Goal: Book appointment/travel/reservation

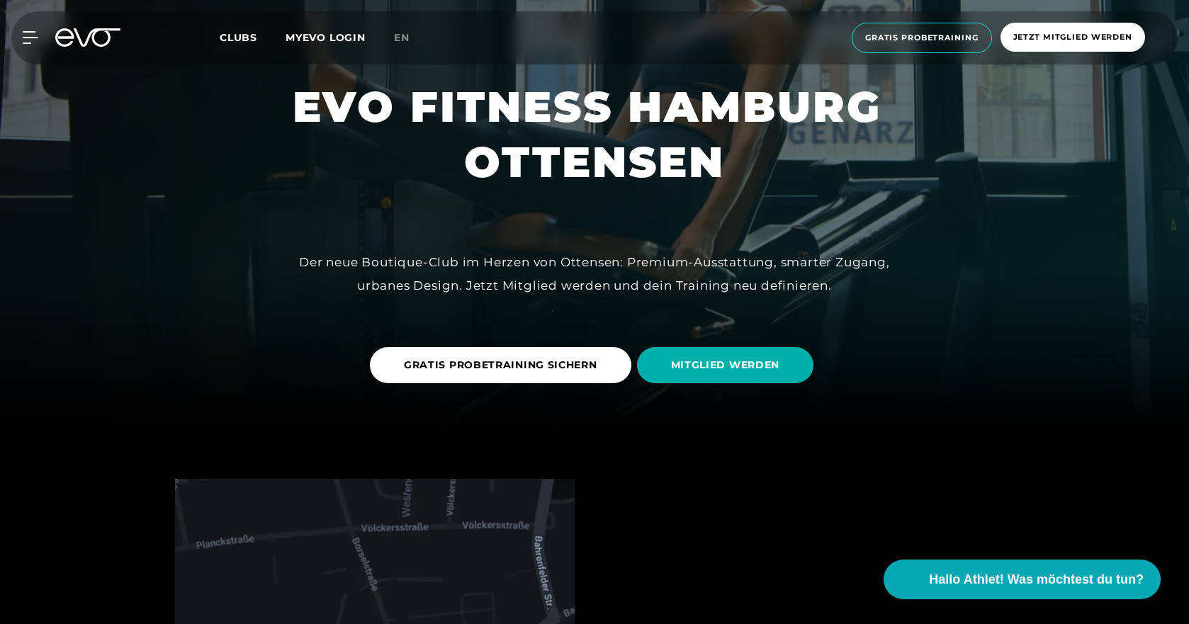
scroll to position [213, 0]
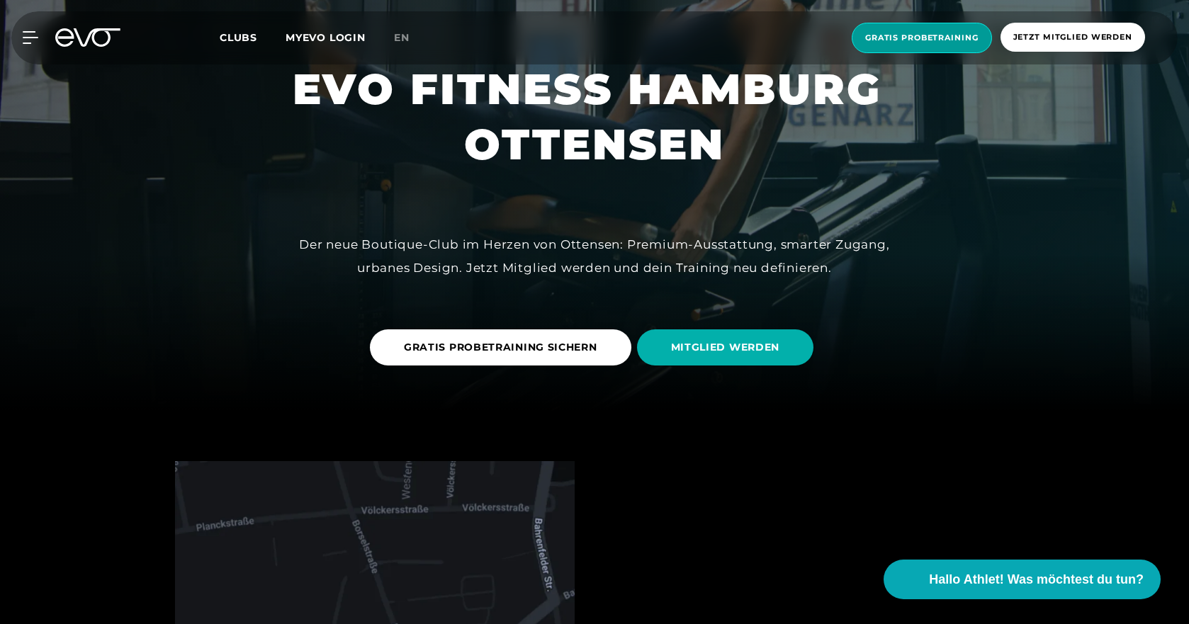
click at [894, 35] on span "Gratis Probetraining" at bounding box center [921, 38] width 113 height 12
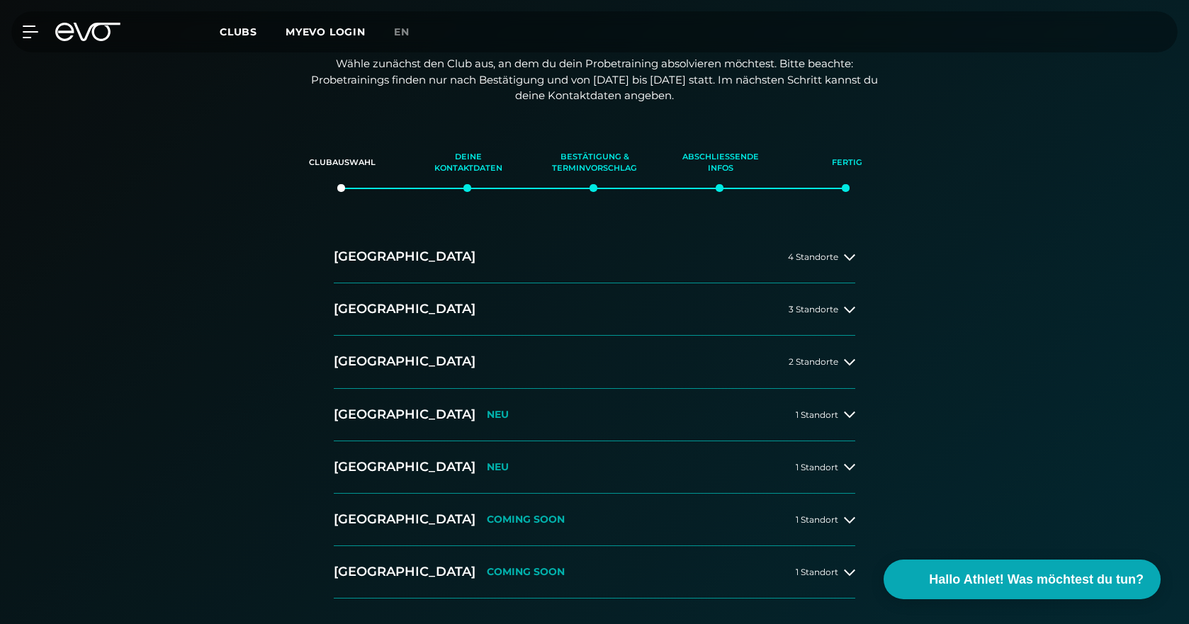
scroll to position [213, 0]
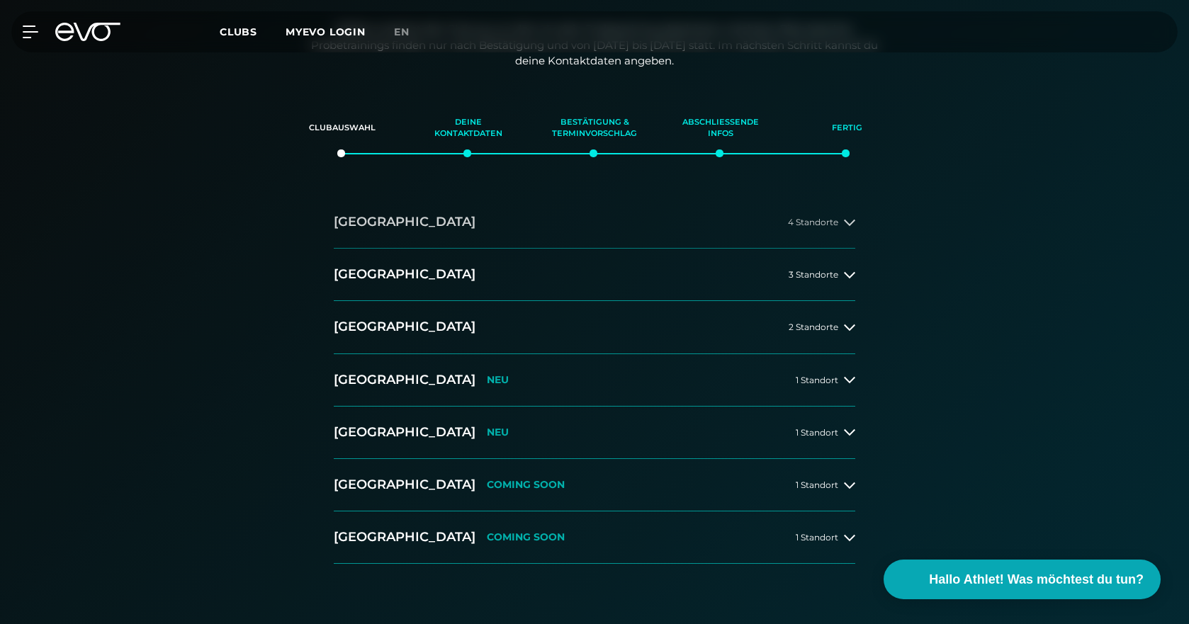
click at [361, 221] on h2 "[GEOGRAPHIC_DATA]" at bounding box center [405, 222] width 142 height 18
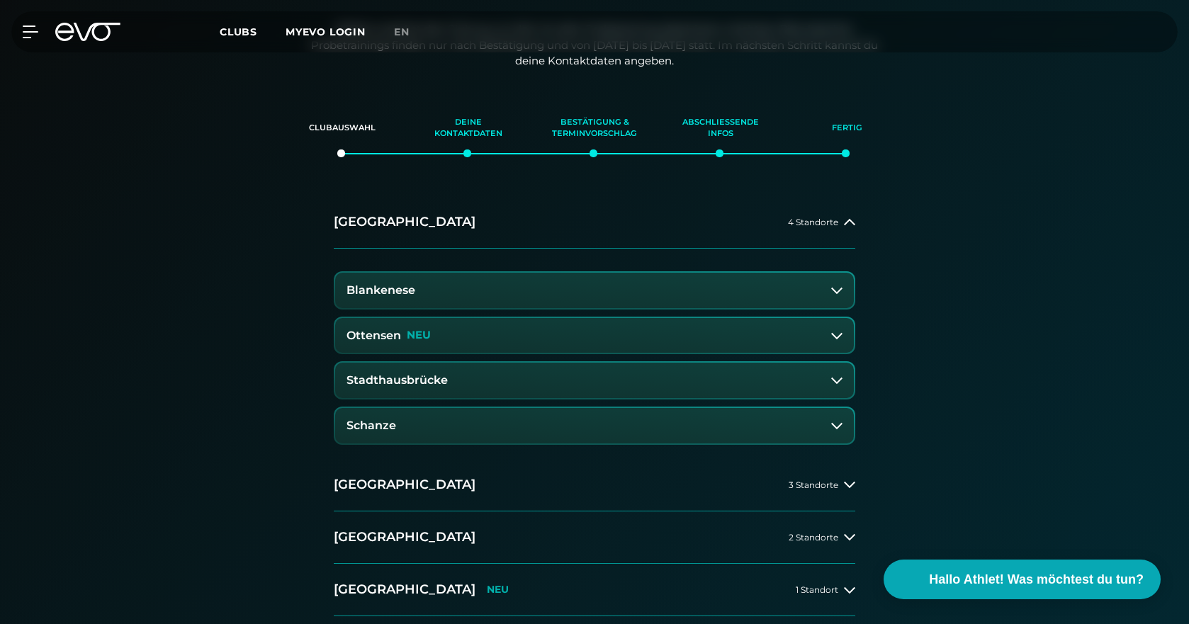
click at [397, 332] on h3 "Ottensen" at bounding box center [373, 335] width 55 height 13
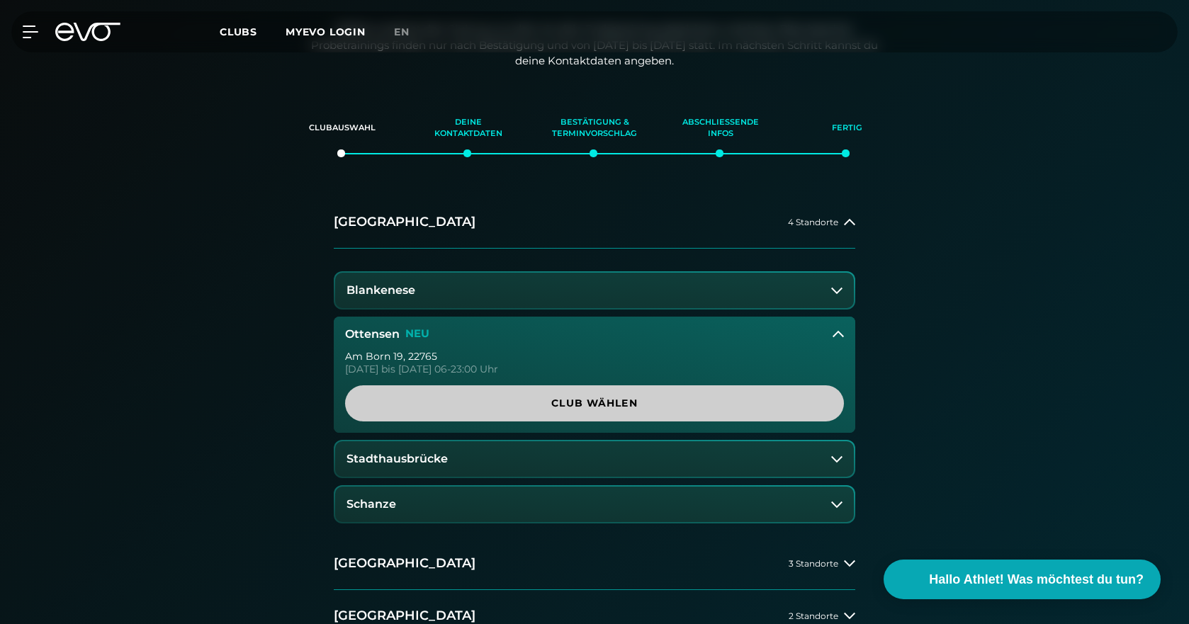
click at [577, 405] on span "Club wählen" at bounding box center [594, 403] width 431 height 15
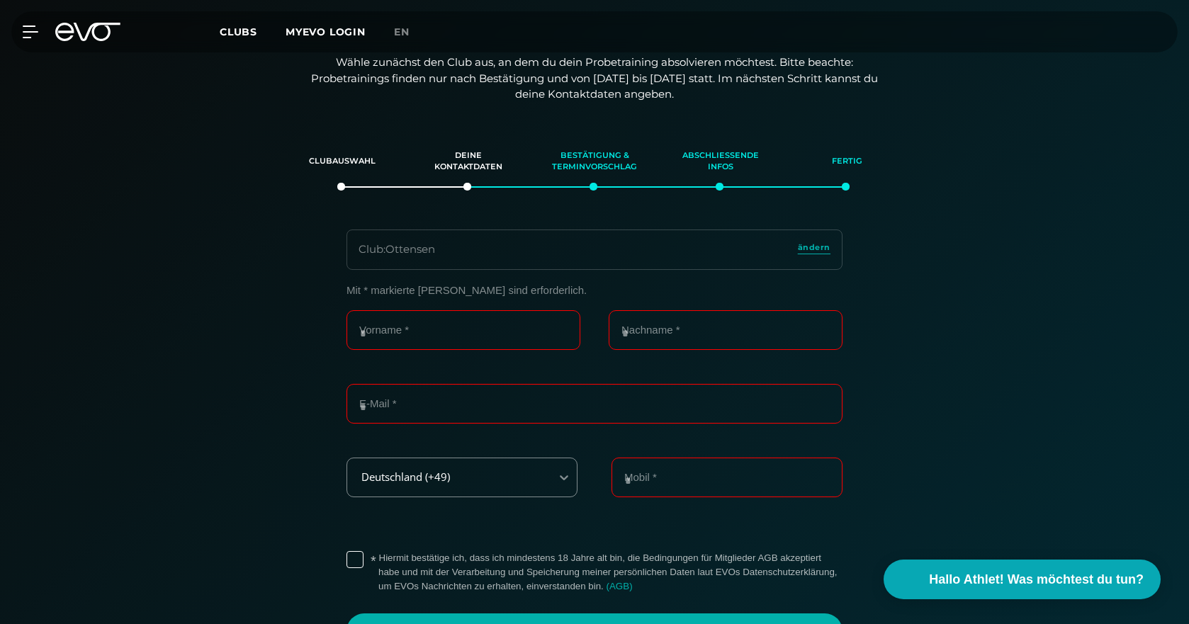
scroll to position [172, 0]
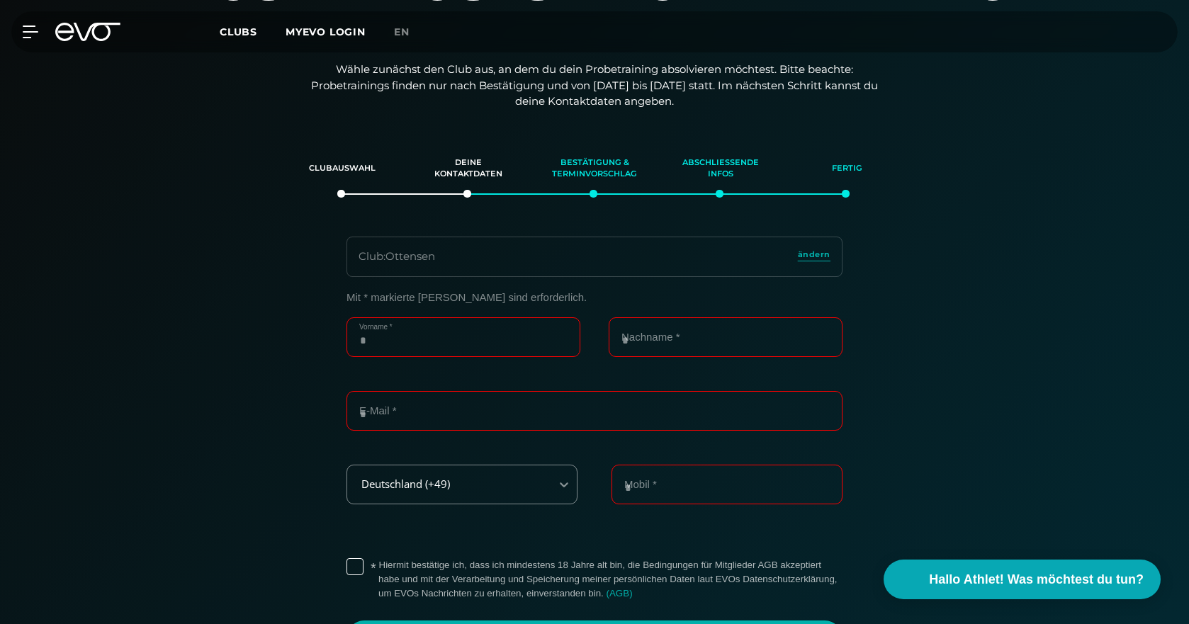
click at [390, 342] on input "Vorname *" at bounding box center [463, 337] width 234 height 40
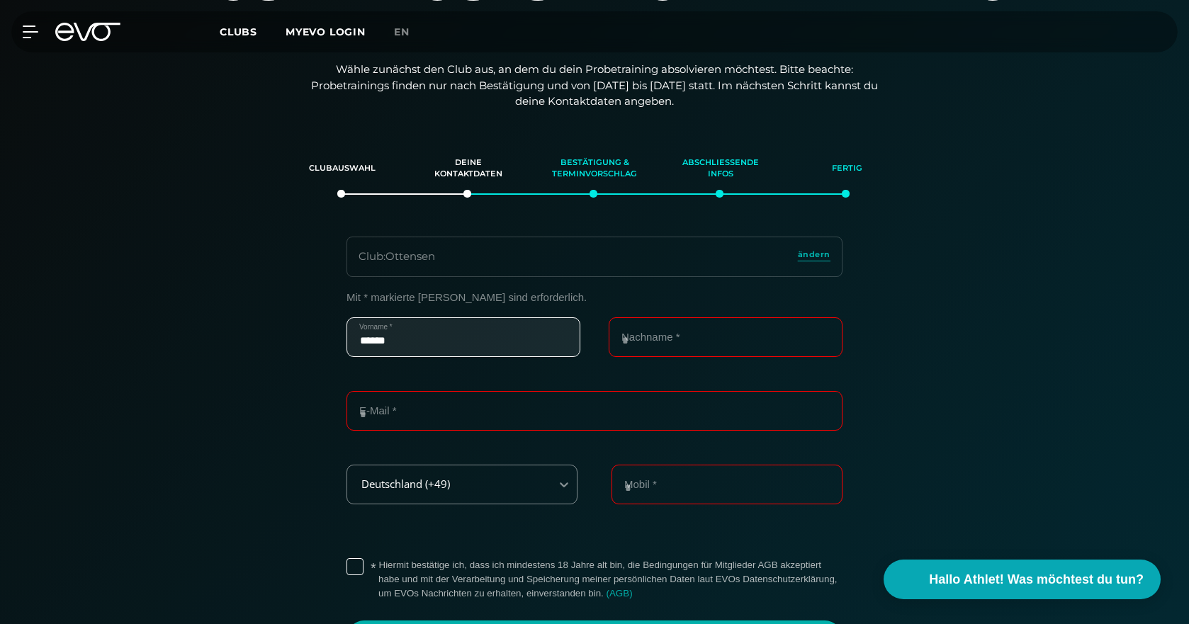
type input "******"
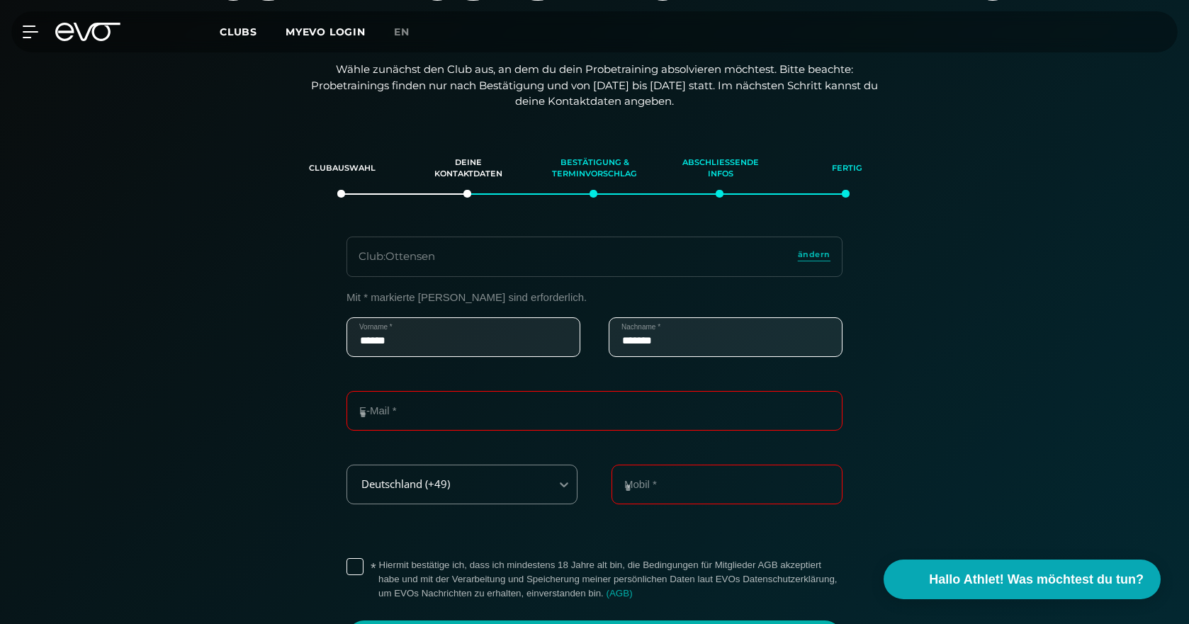
type input "*******"
click at [459, 412] on input "E-Mail *" at bounding box center [594, 411] width 496 height 40
type input "**********"
click at [710, 490] on input "Mobil *" at bounding box center [726, 485] width 231 height 40
type input "**********"
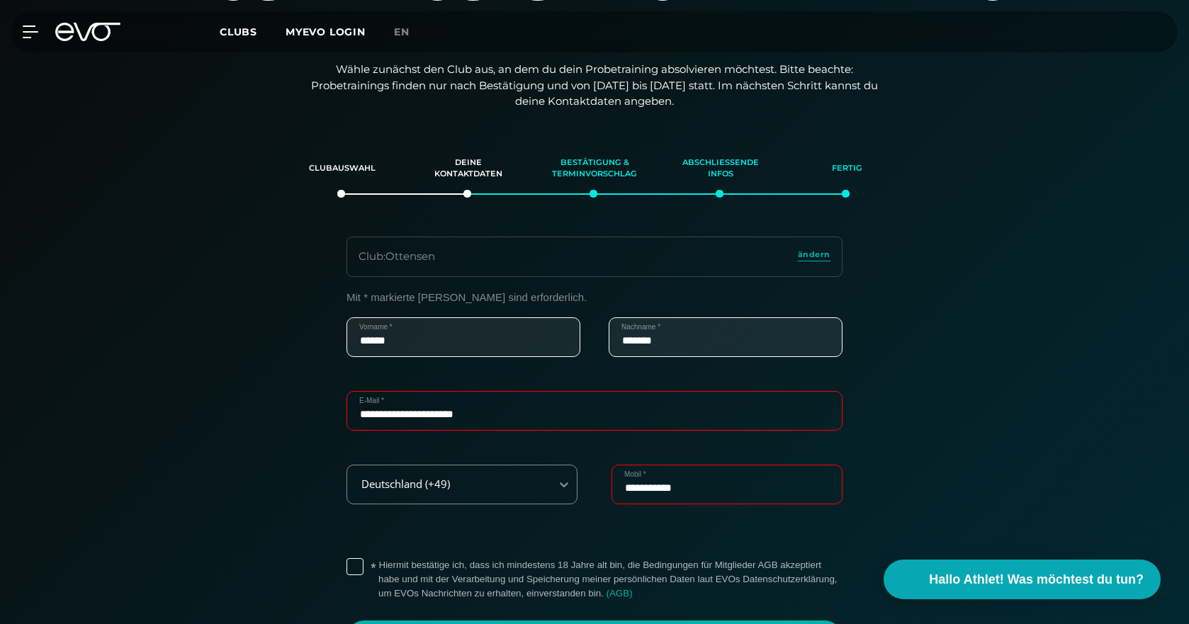
click at [244, 469] on div "**********" at bounding box center [595, 473] width 978 height 365
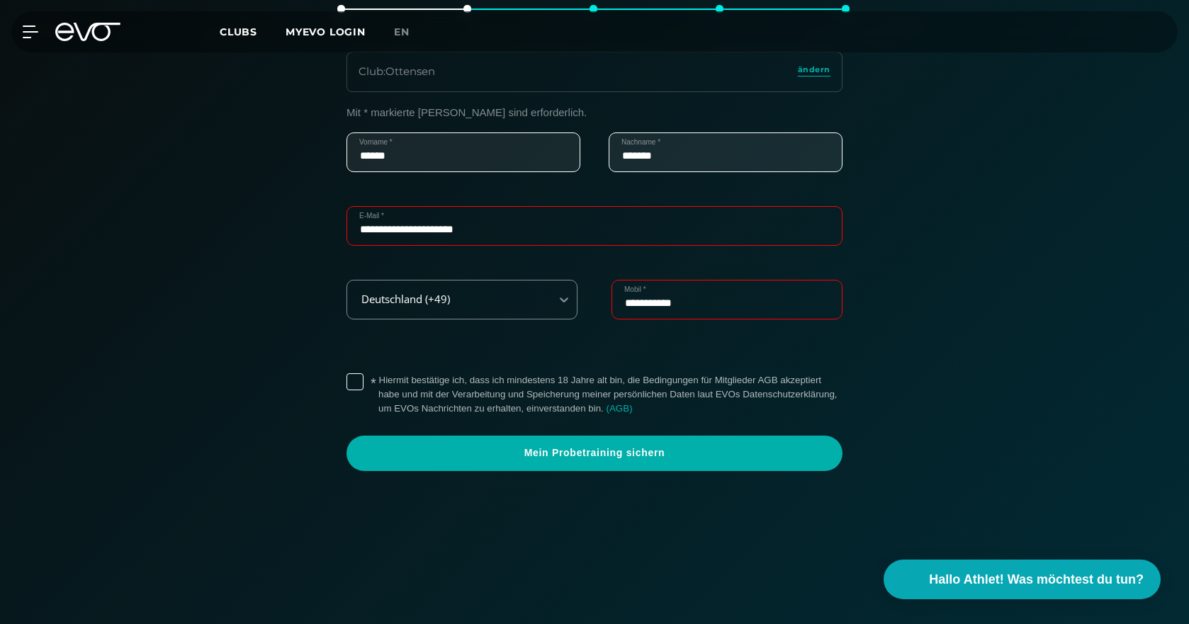
scroll to position [385, 0]
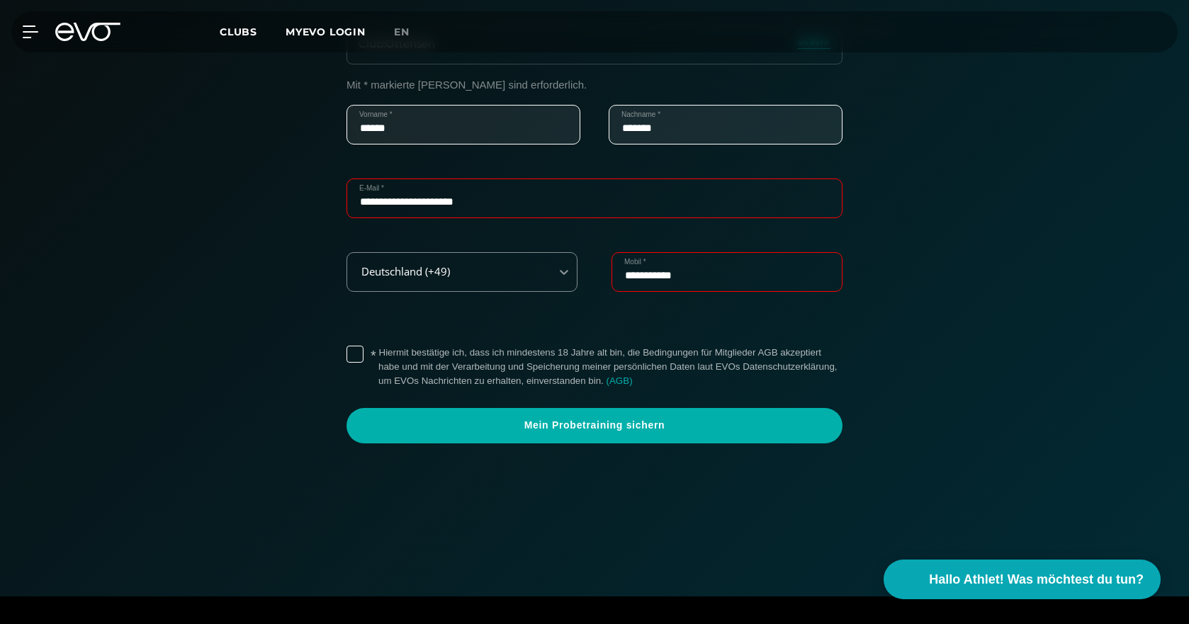
click at [378, 351] on label "* Hiermit bestätige ich, dass ich mindestens 18 Jahre alt bin, die Bedingungen …" at bounding box center [610, 367] width 464 height 43
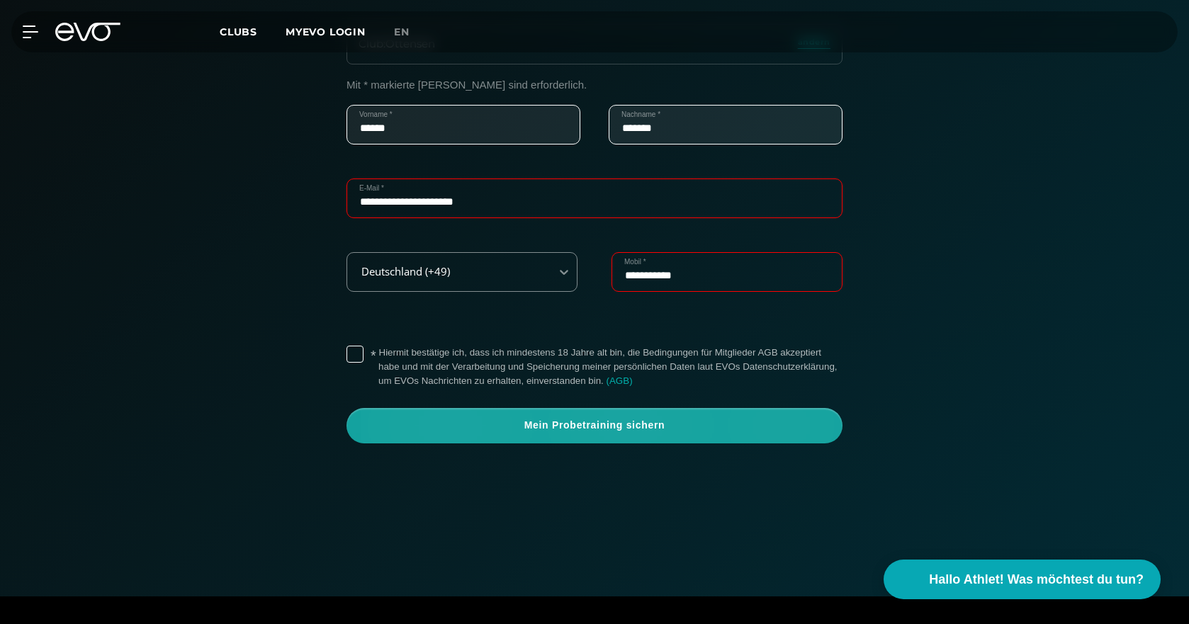
click at [634, 426] on span "Mein Probetraining sichern" at bounding box center [594, 426] width 428 height 14
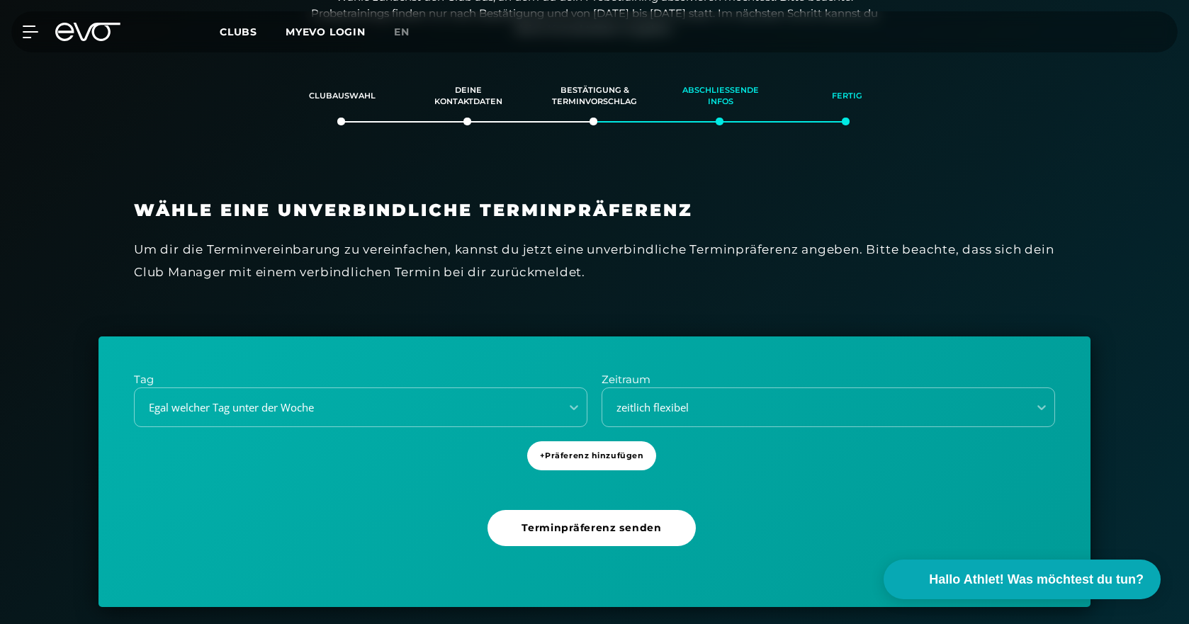
scroll to position [243, 0]
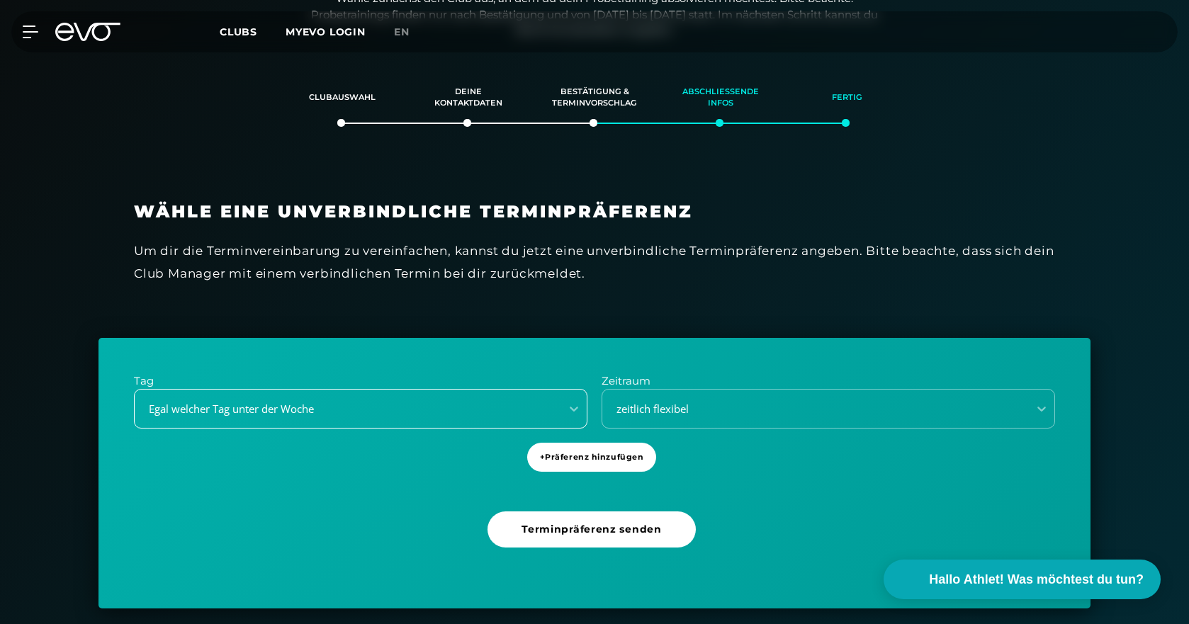
click at [388, 407] on div "Egal welcher Tag unter der Woche" at bounding box center [360, 409] width 453 height 40
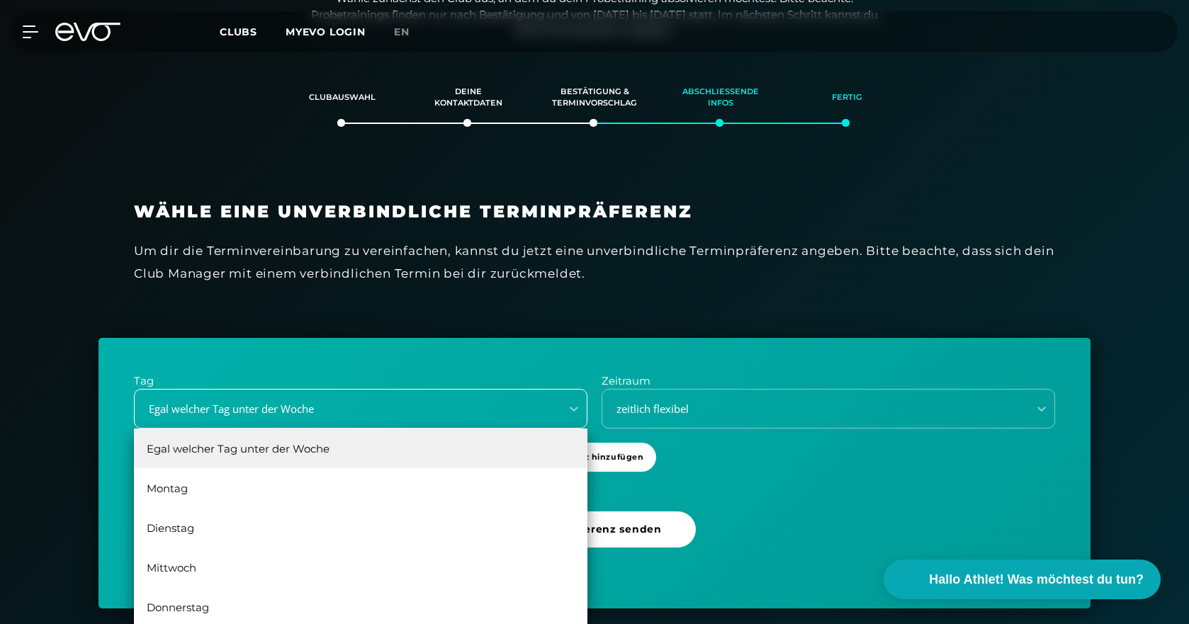
scroll to position [260, 0]
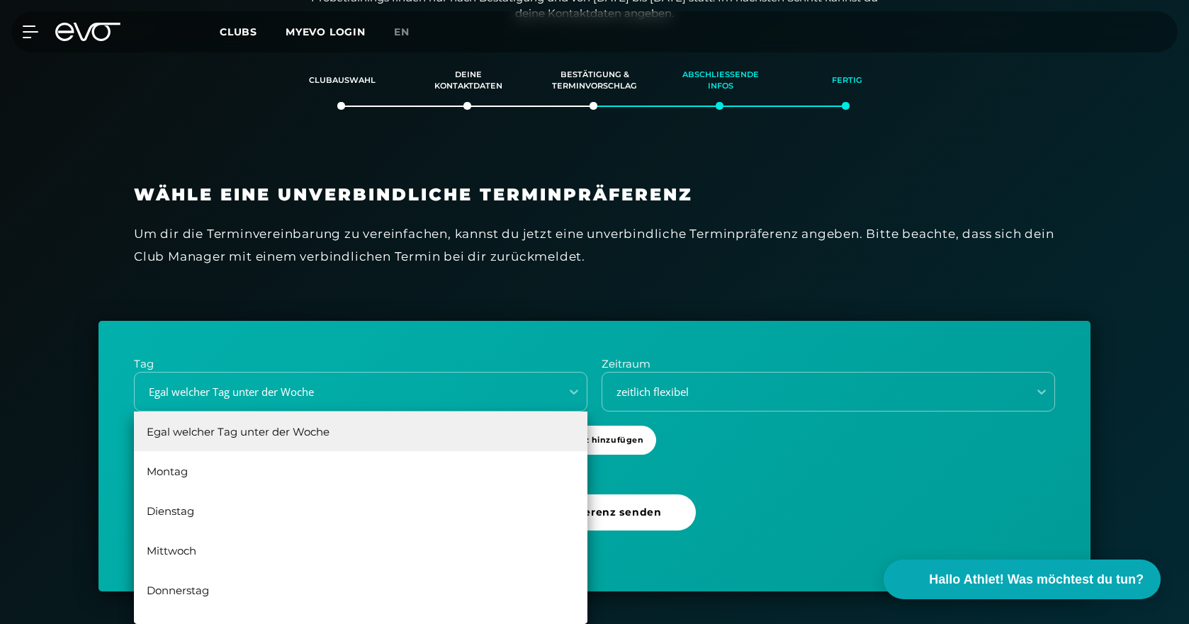
click at [47, 359] on div "Clubauswahl Deine Kontaktdaten Bestätigung & Terminvorschlag Abschließende Info…" at bounding box center [594, 360] width 1189 height 635
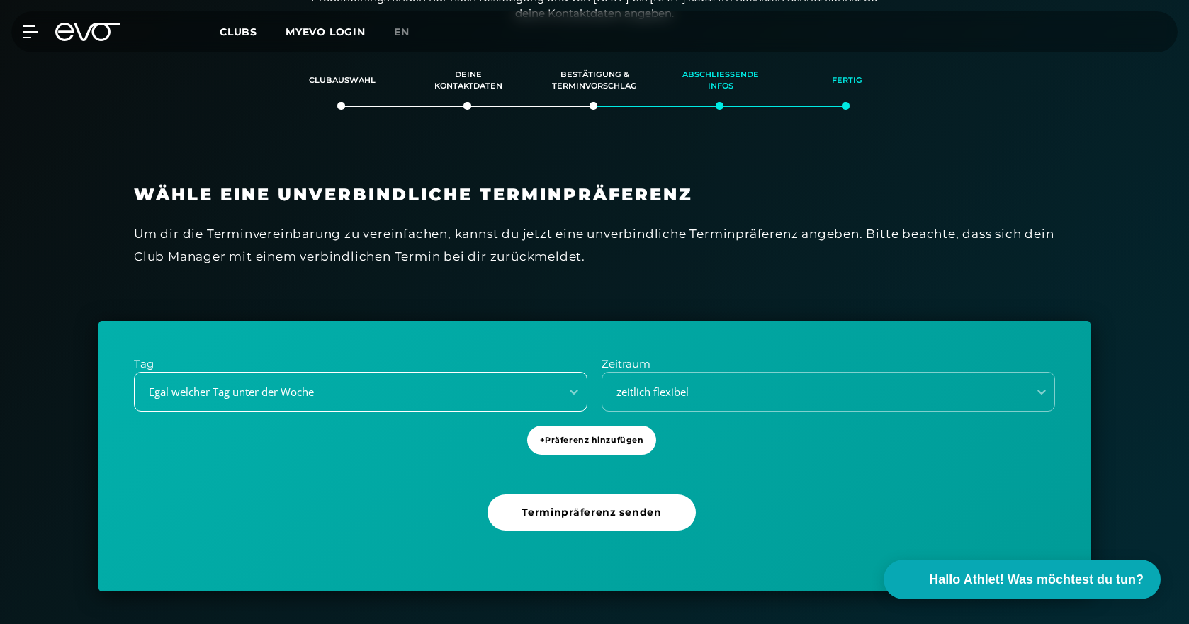
click at [239, 394] on div "Egal welcher Tag unter der Woche" at bounding box center [343, 392] width 414 height 16
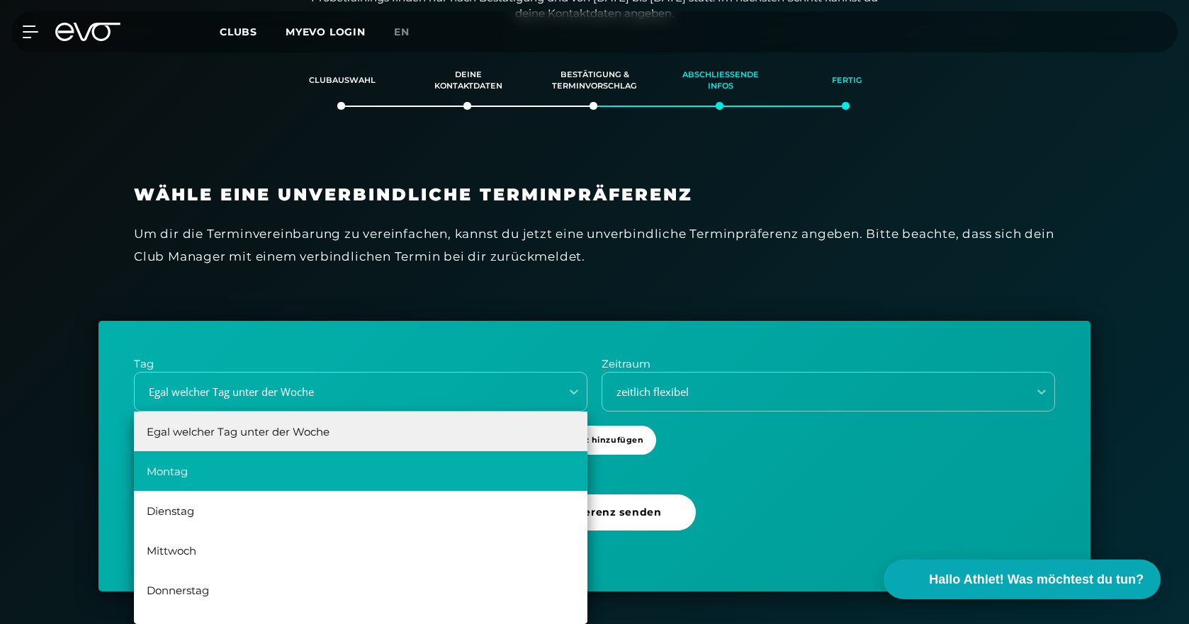
click at [202, 477] on div "Montag" at bounding box center [360, 471] width 453 height 40
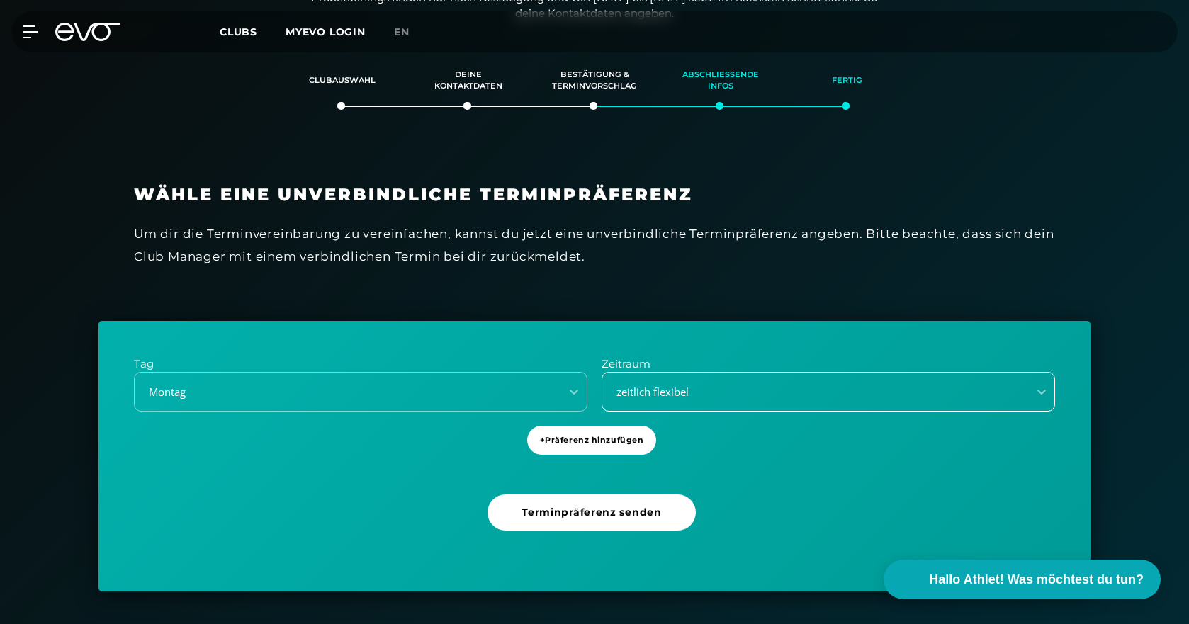
click at [619, 389] on div "zeitlich flexibel" at bounding box center [811, 392] width 414 height 16
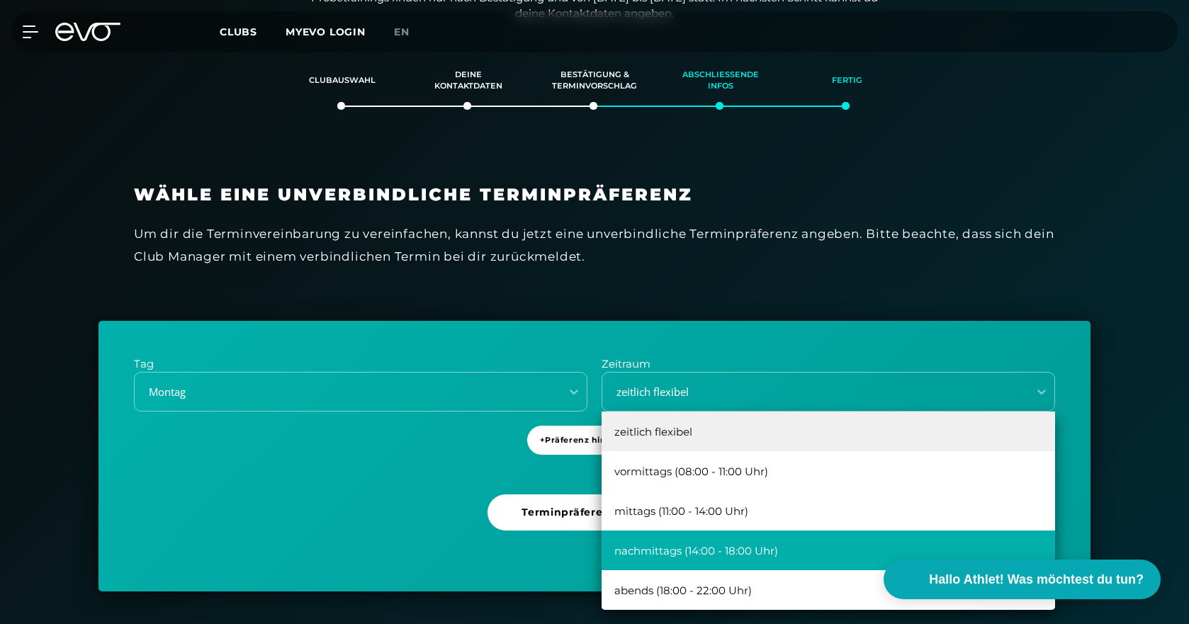
click at [662, 554] on div "nachmittags (14:00 - 18:00 Uhr)" at bounding box center [827, 551] width 453 height 40
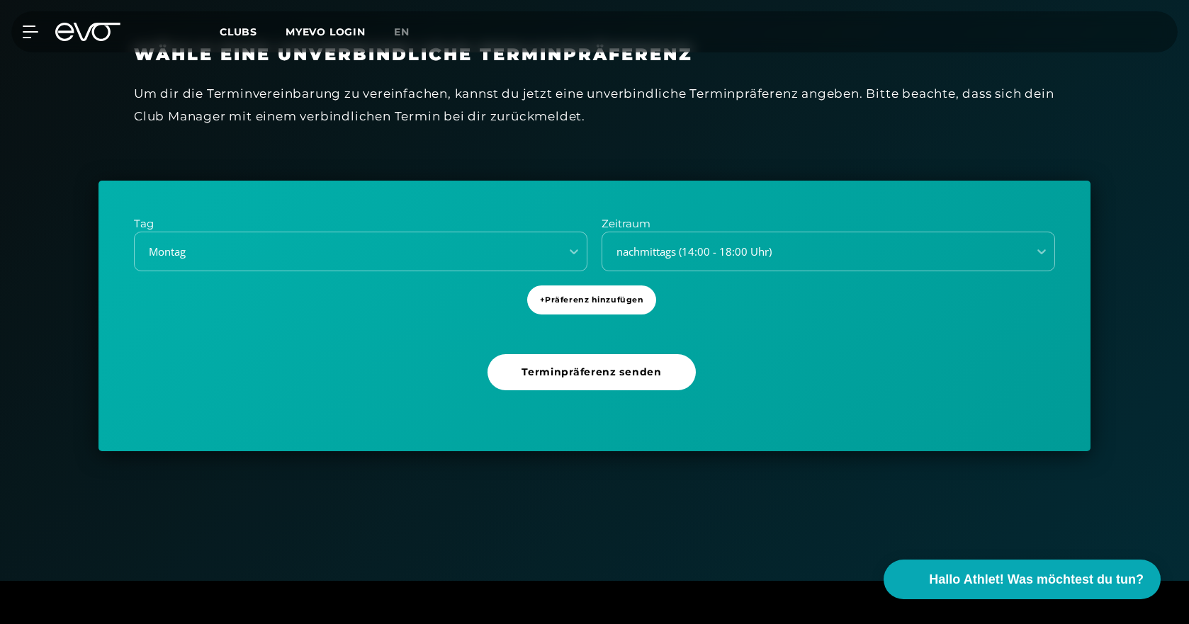
scroll to position [402, 0]
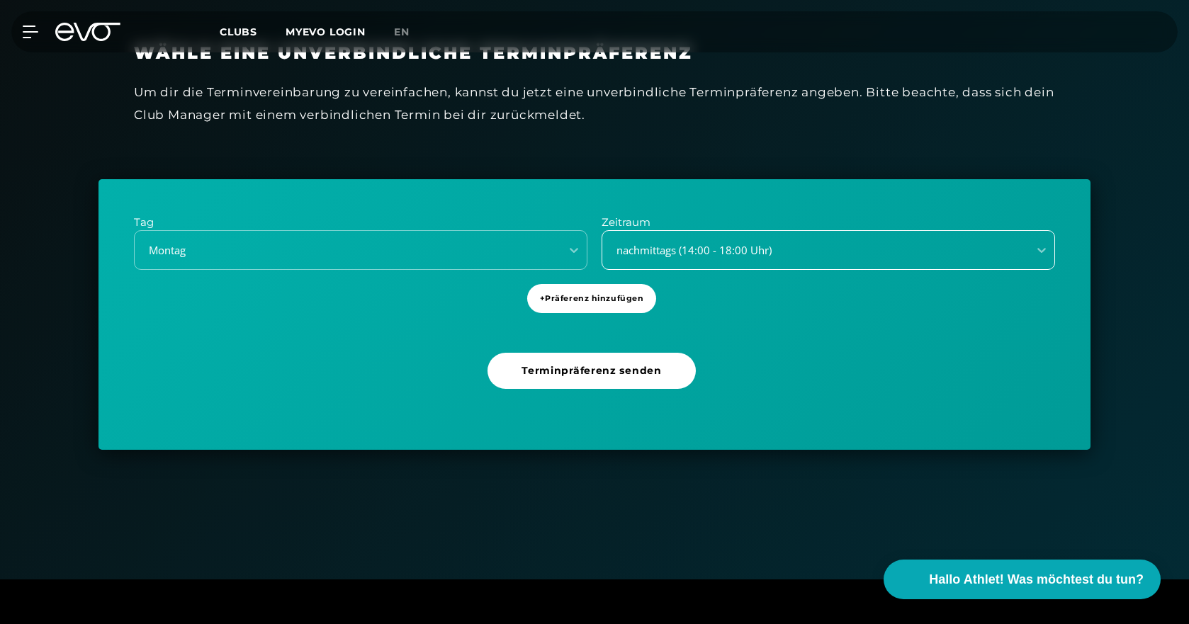
click at [682, 239] on div "nachmittags (14:00 - 18:00 Uhr)" at bounding box center [827, 250] width 453 height 40
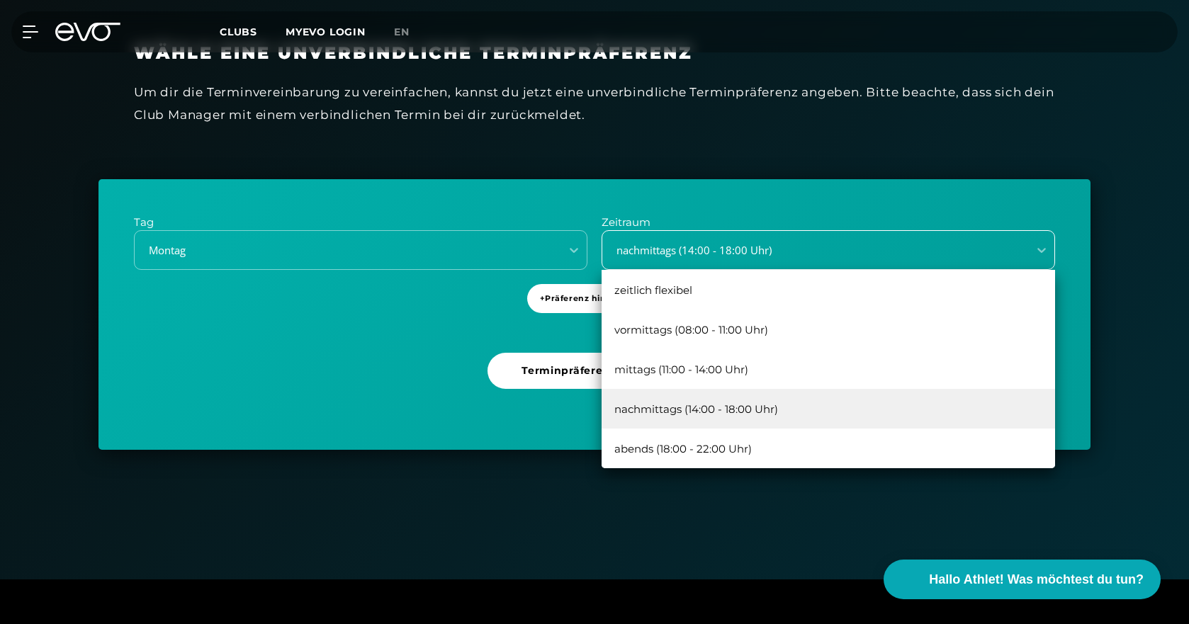
click at [696, 242] on div "nachmittags (14:00 - 18:00 Uhr)" at bounding box center [811, 250] width 414 height 16
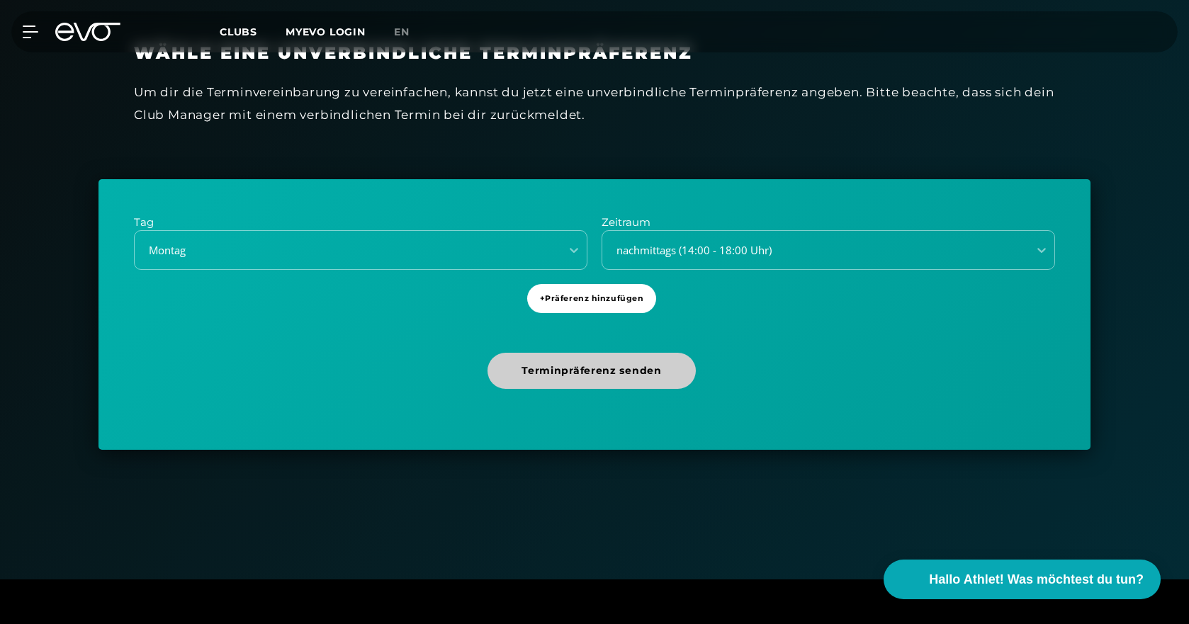
click at [601, 371] on span "Terminpräferenz senden" at bounding box center [591, 370] width 140 height 15
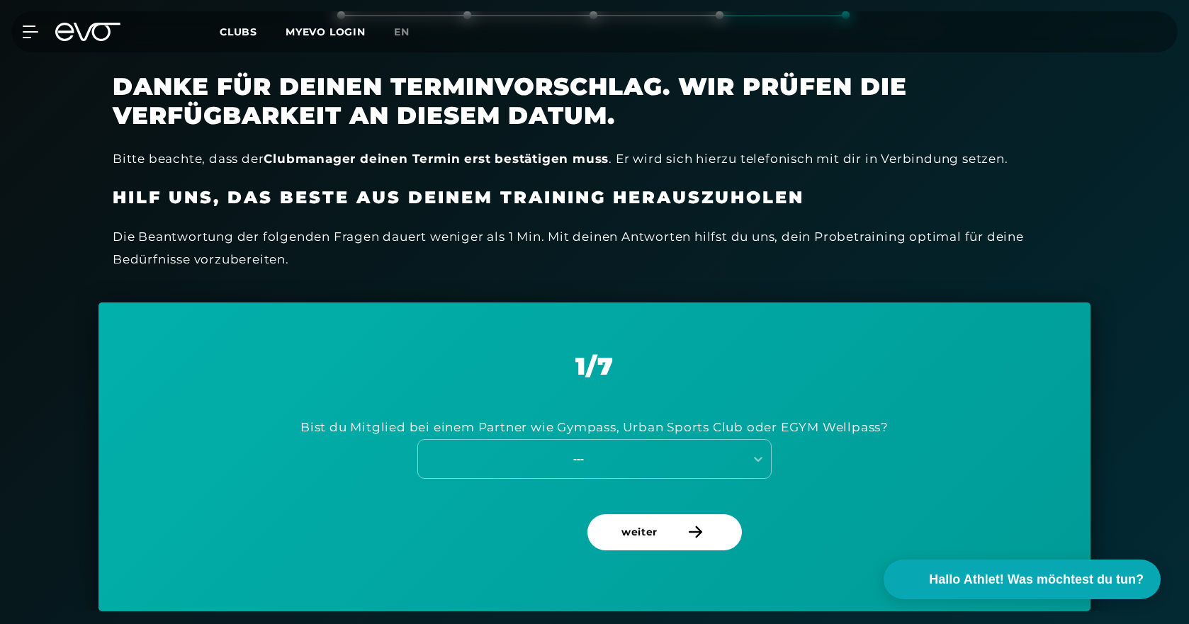
scroll to position [385, 0]
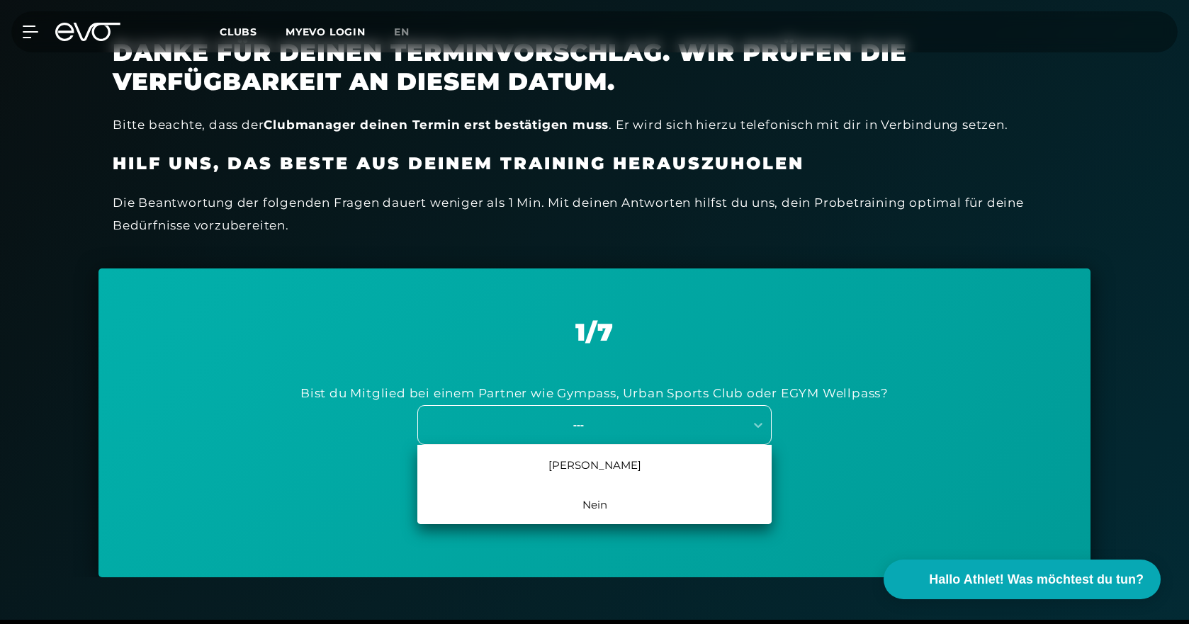
click at [686, 420] on div "---" at bounding box center [578, 425] width 318 height 16
click at [872, 413] on div "Bist du Mitglied bei einem Partner wie Gympass, Urban Sports Club oder EGYM Wel…" at bounding box center [594, 412] width 921 height 133
click at [652, 417] on div "---" at bounding box center [578, 425] width 318 height 16
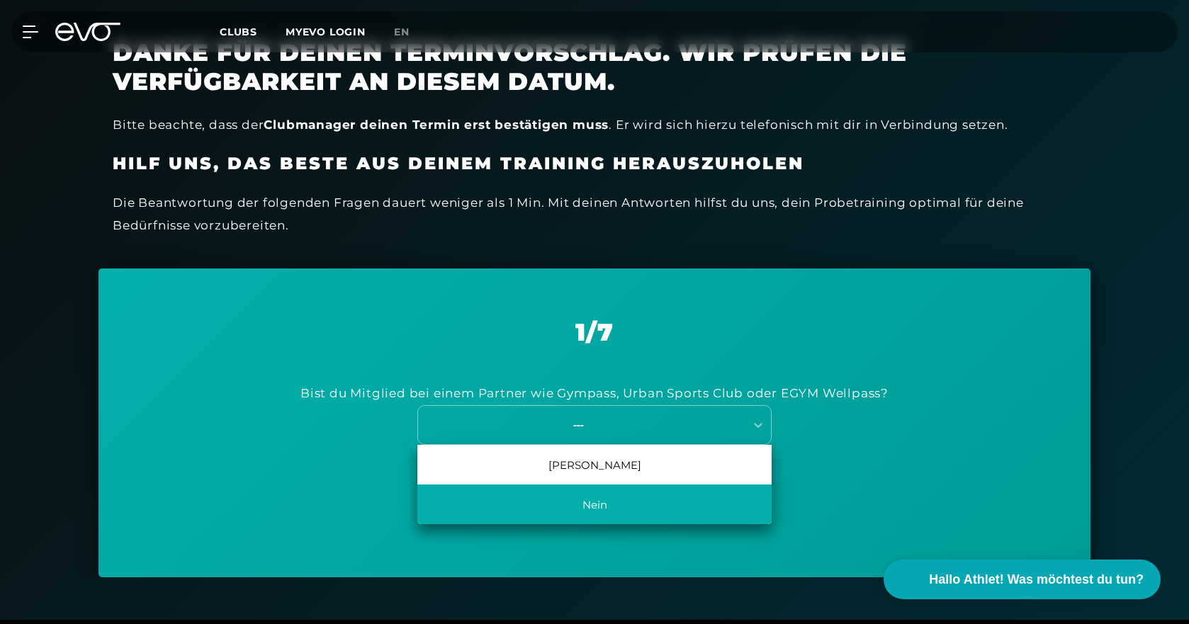
click at [616, 507] on div "Nein" at bounding box center [594, 505] width 354 height 40
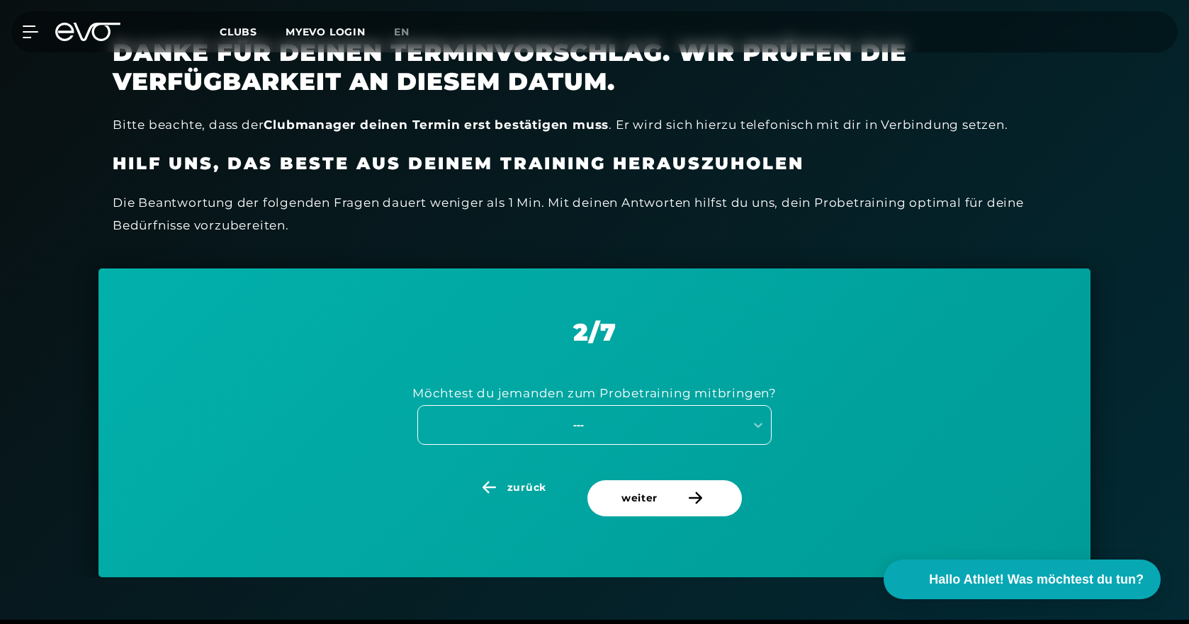
click at [578, 424] on div "---" at bounding box center [578, 425] width 318 height 16
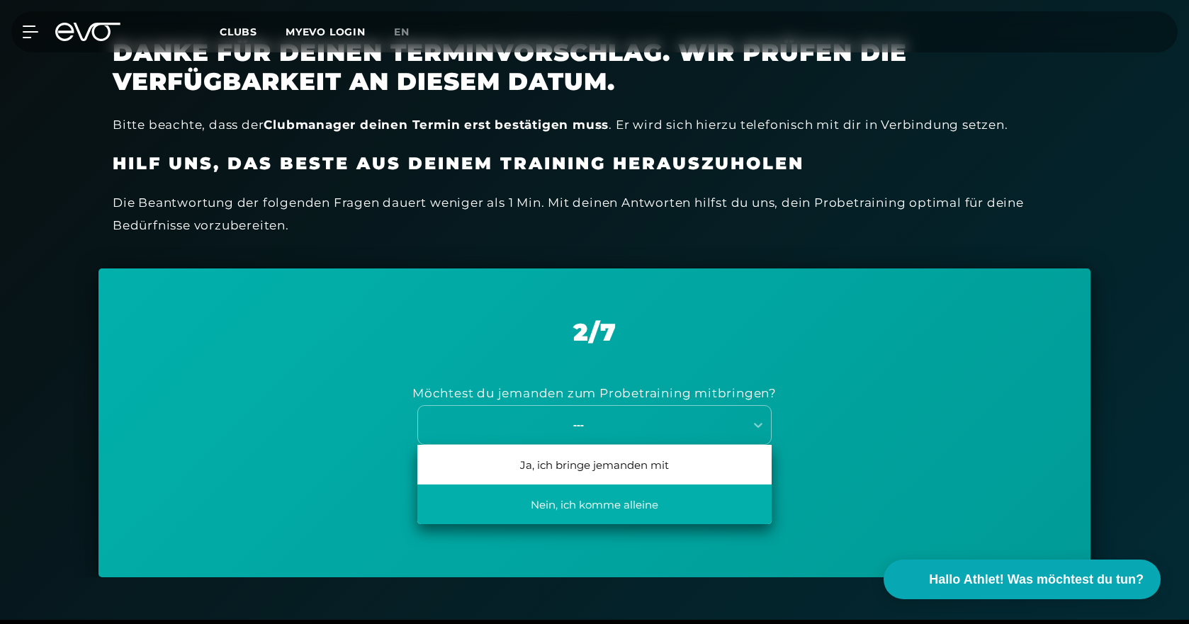
click at [585, 501] on div "Nein, ich komme alleine" at bounding box center [594, 505] width 354 height 40
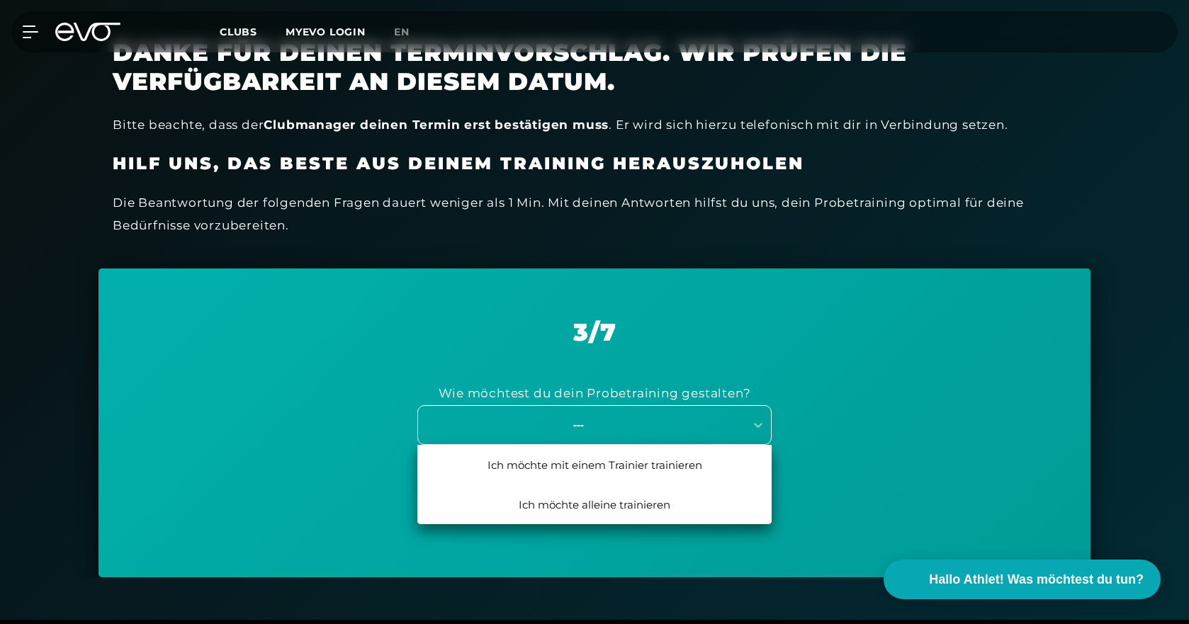
click at [623, 419] on div "---" at bounding box center [578, 425] width 318 height 16
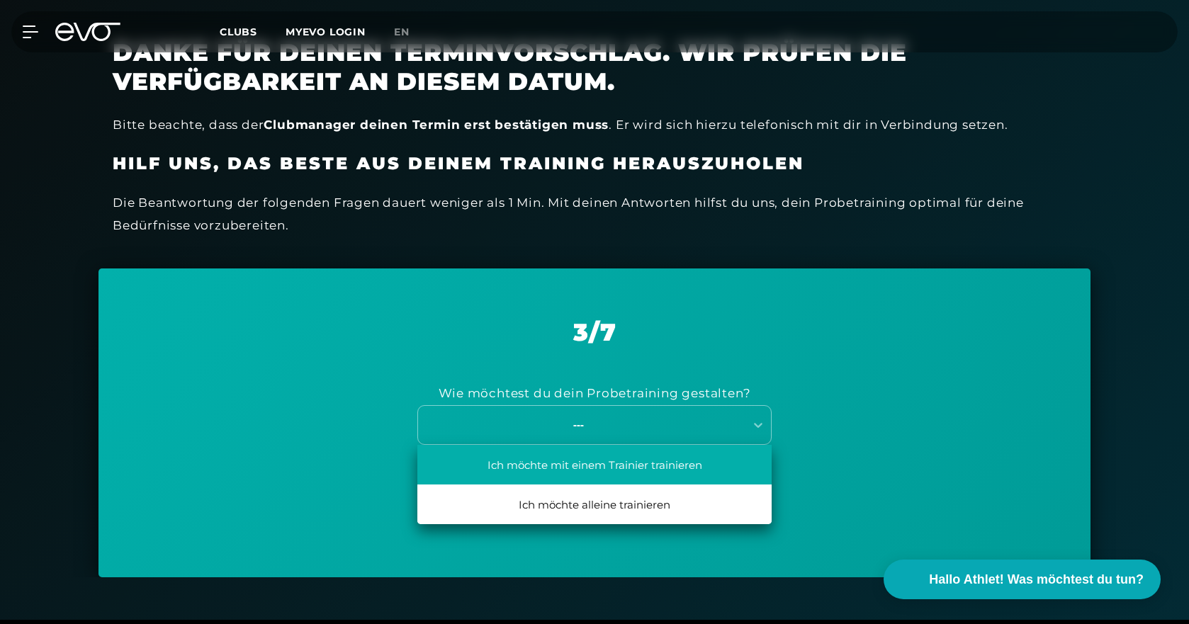
click at [613, 462] on div "Ich möchte mit einem Trainier trainieren" at bounding box center [594, 465] width 354 height 40
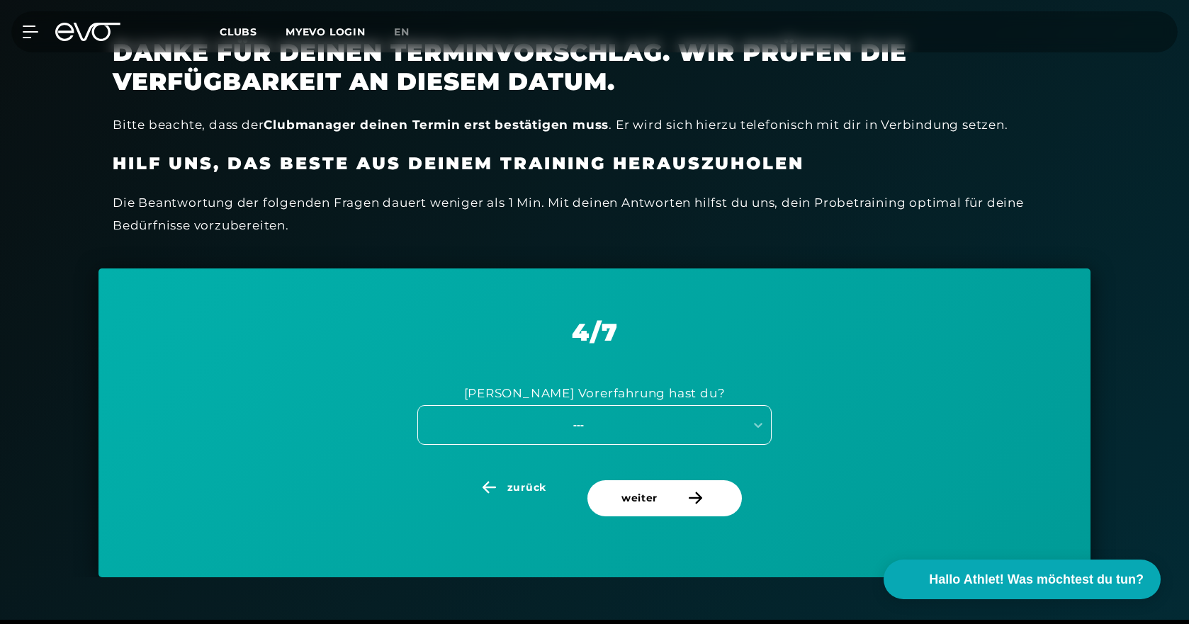
click at [615, 424] on div "---" at bounding box center [578, 425] width 318 height 16
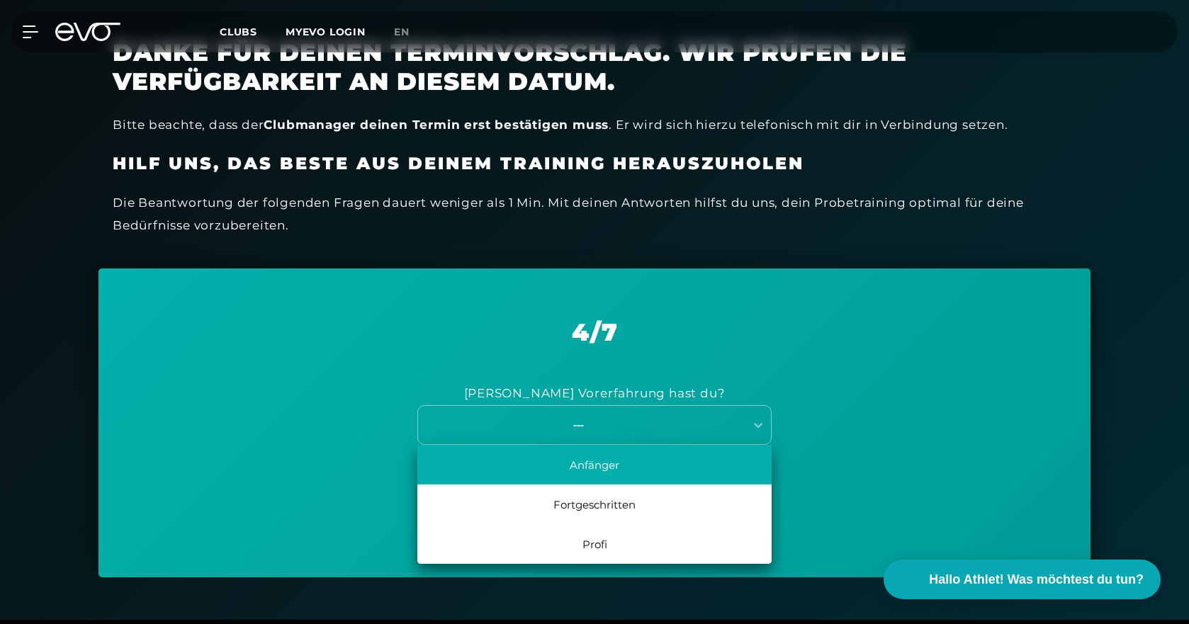
click at [614, 467] on div "Anfänger" at bounding box center [594, 465] width 354 height 40
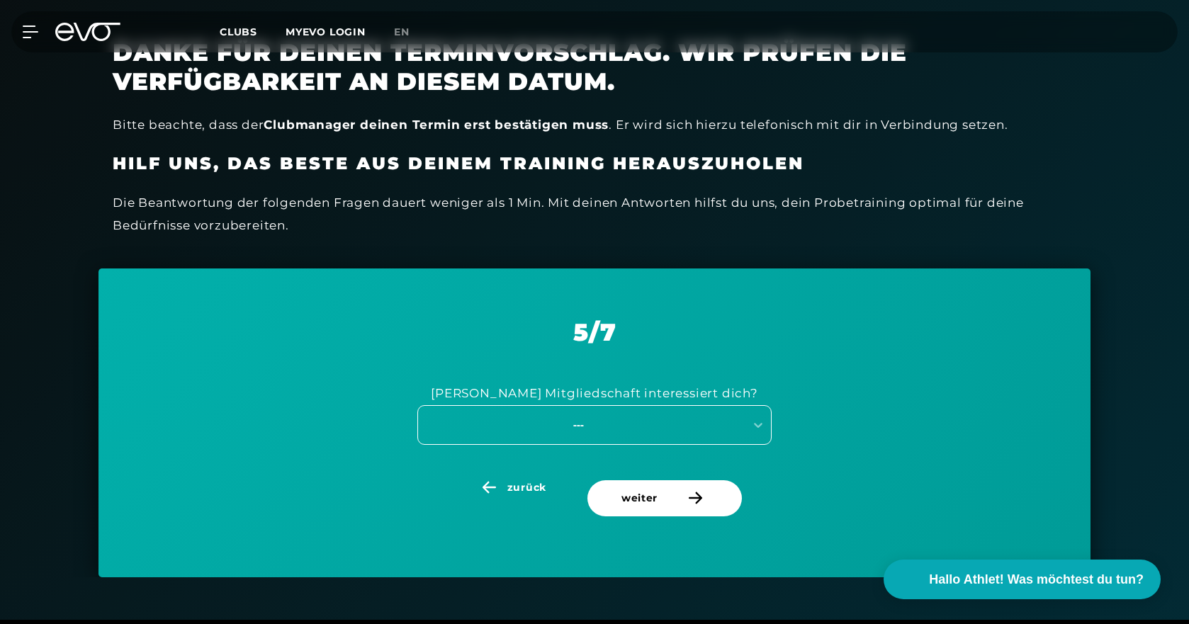
click at [599, 424] on div "---" at bounding box center [578, 425] width 318 height 16
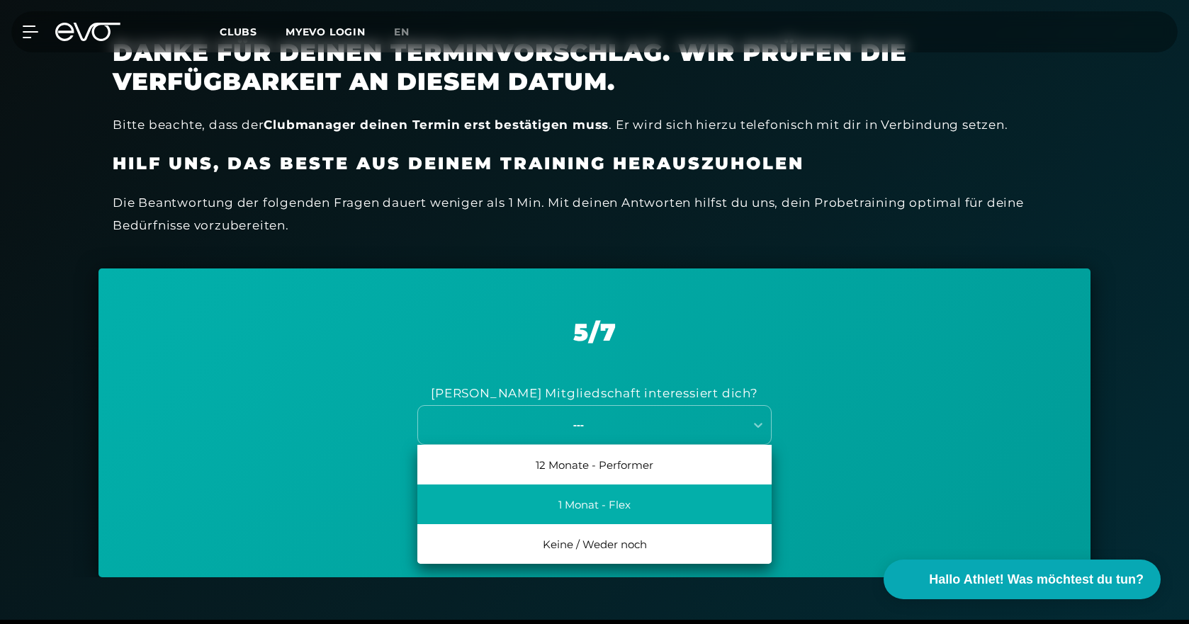
click at [601, 508] on div "1 Monat - Flex" at bounding box center [594, 505] width 354 height 40
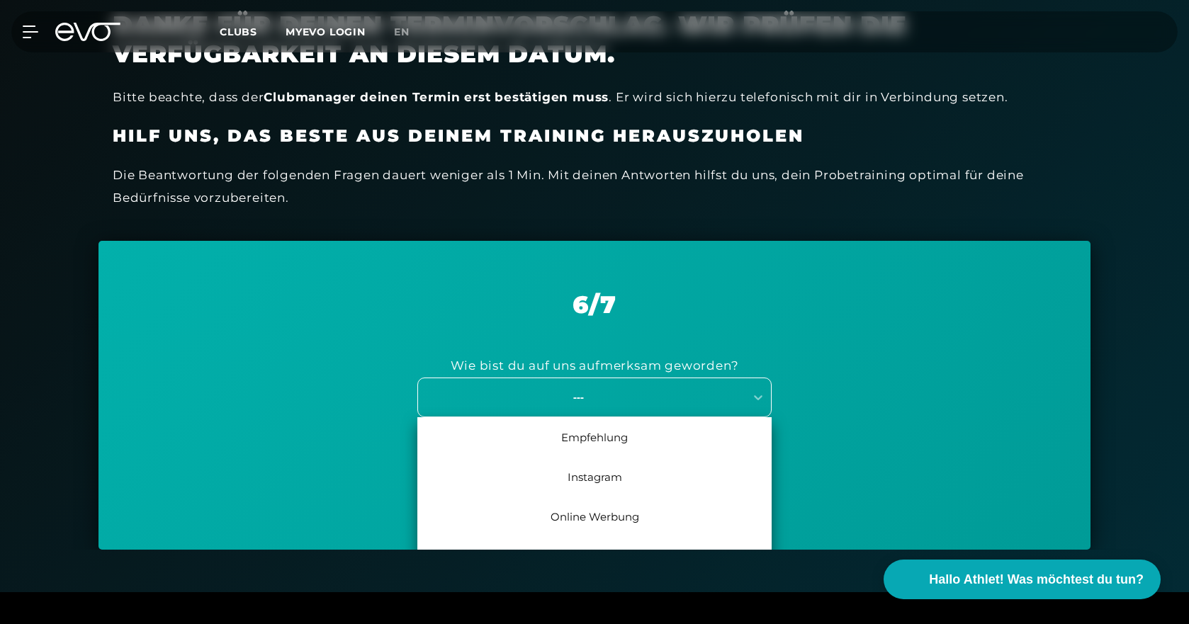
click at [601, 417] on div "7 results available. Use Up and Down to choose options, press Enter to select t…" at bounding box center [594, 398] width 354 height 40
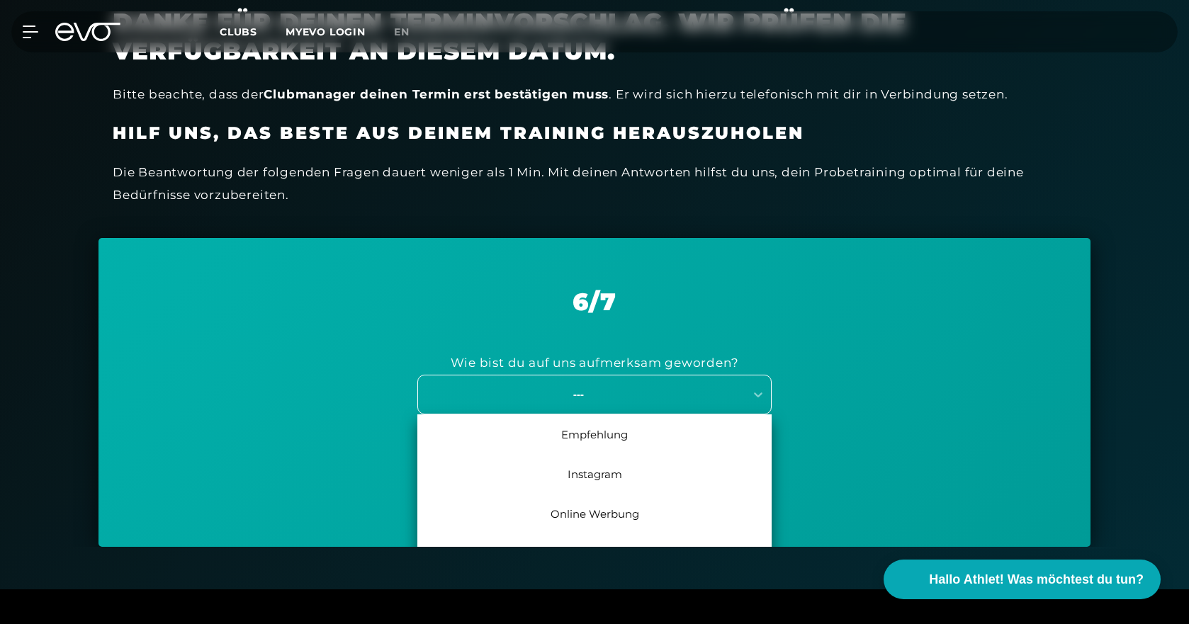
scroll to position [418, 0]
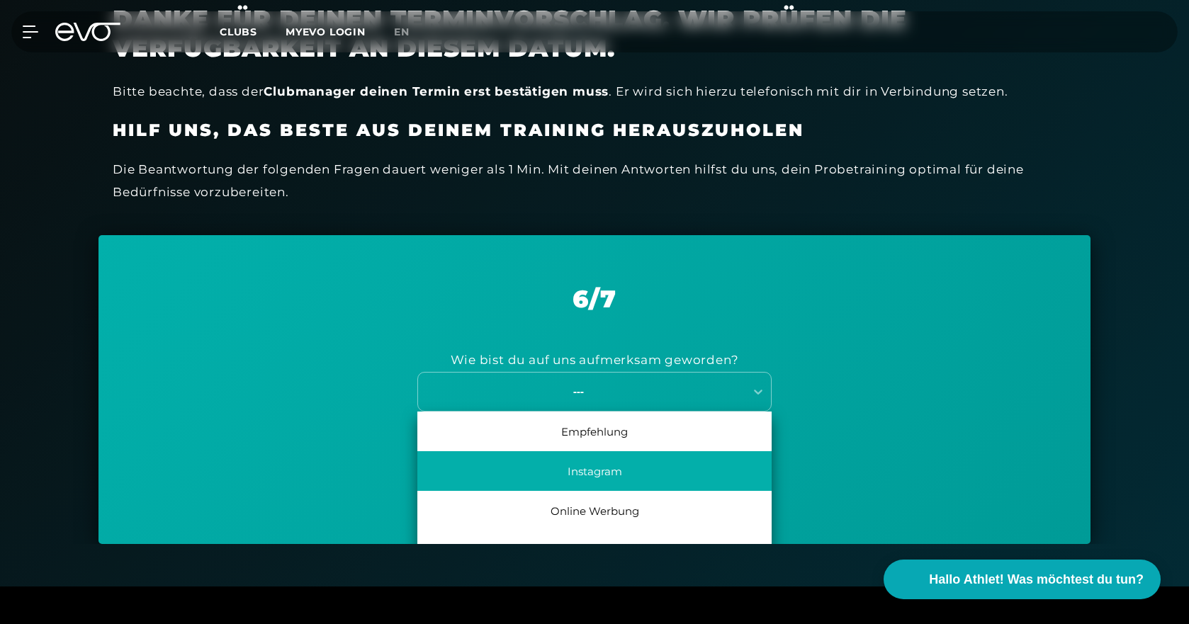
click at [609, 477] on div "Instagram" at bounding box center [594, 471] width 354 height 40
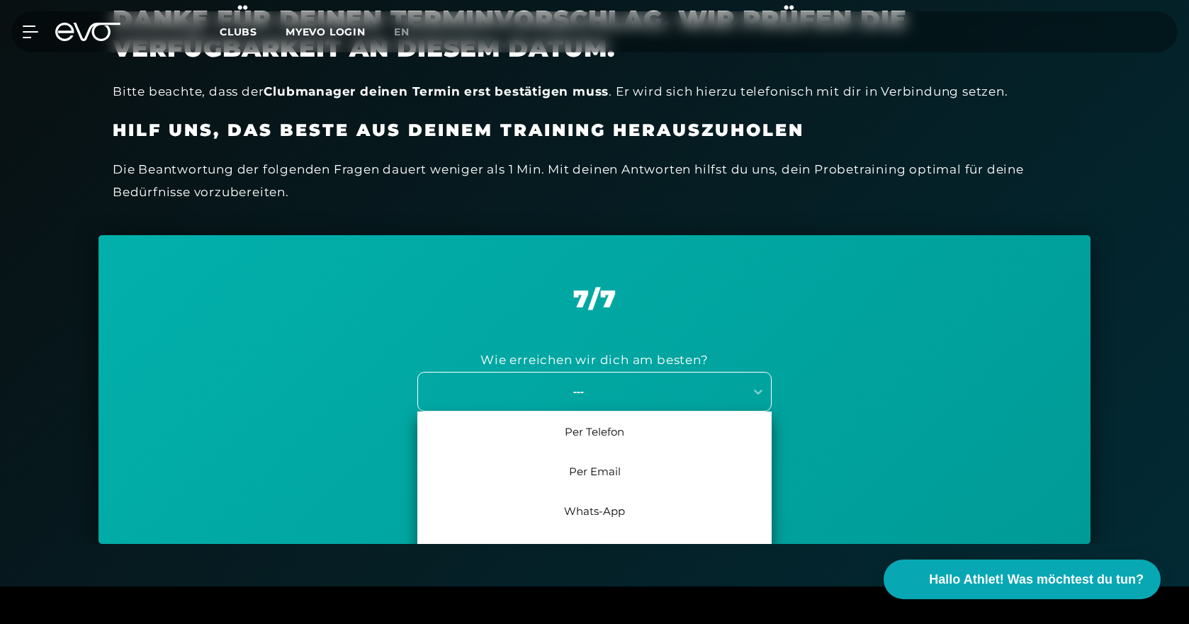
click at [609, 388] on div "---" at bounding box center [578, 391] width 318 height 16
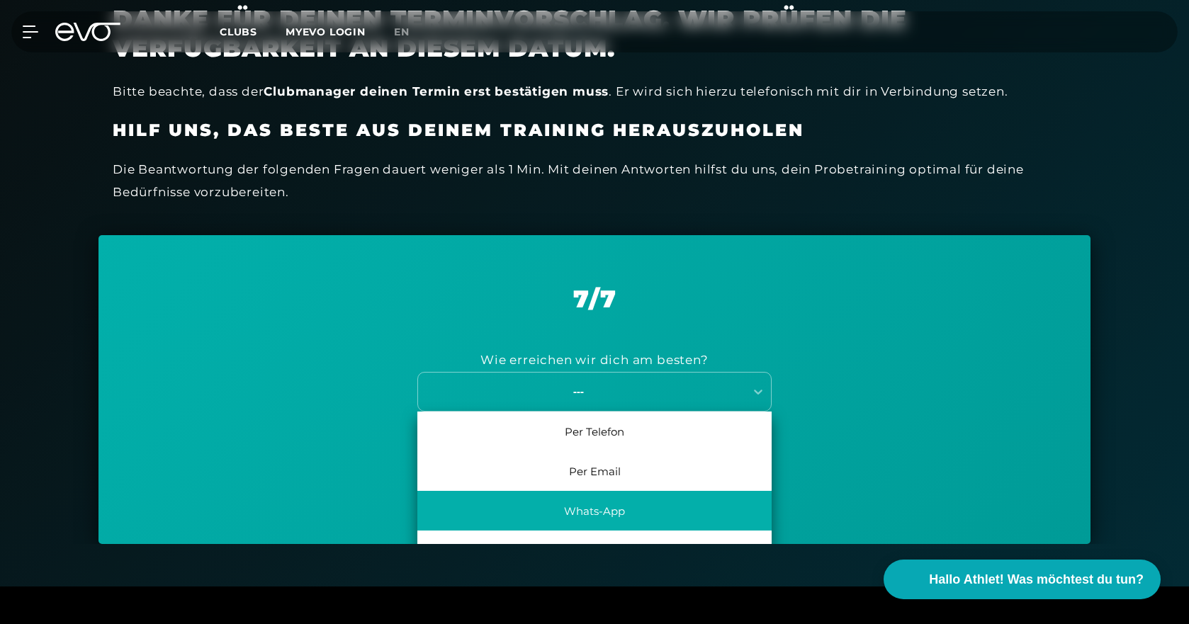
click at [604, 509] on div "Whats-App" at bounding box center [594, 511] width 354 height 40
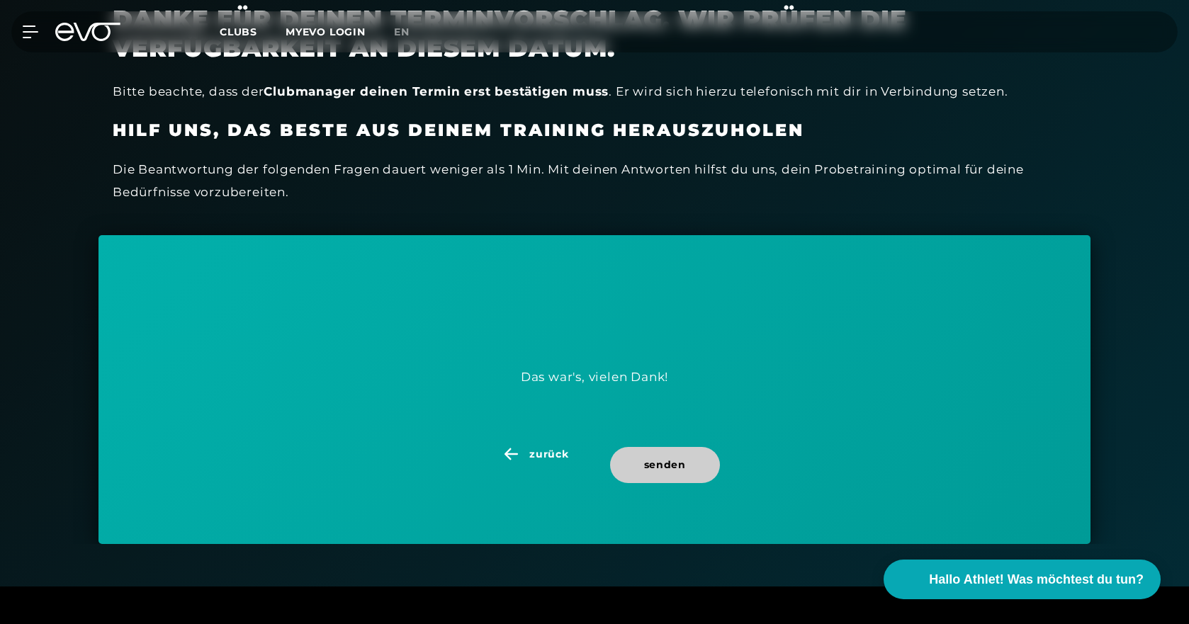
click at [657, 463] on span "senden" at bounding box center [665, 465] width 42 height 15
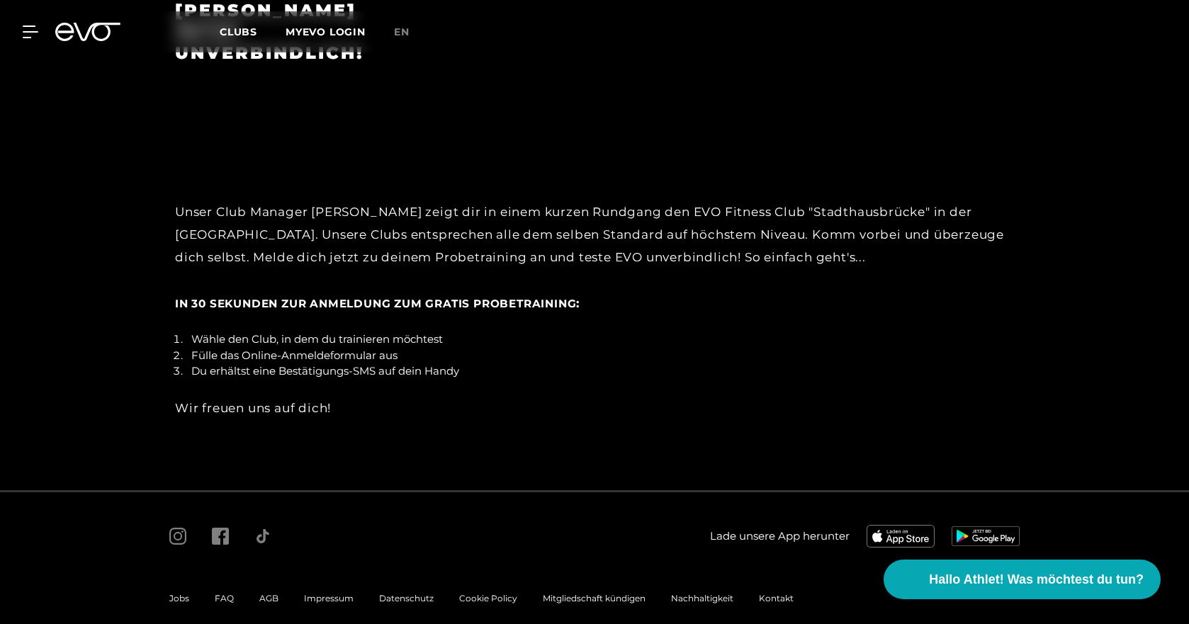
scroll to position [2446, 0]
